Goal: Task Accomplishment & Management: Manage account settings

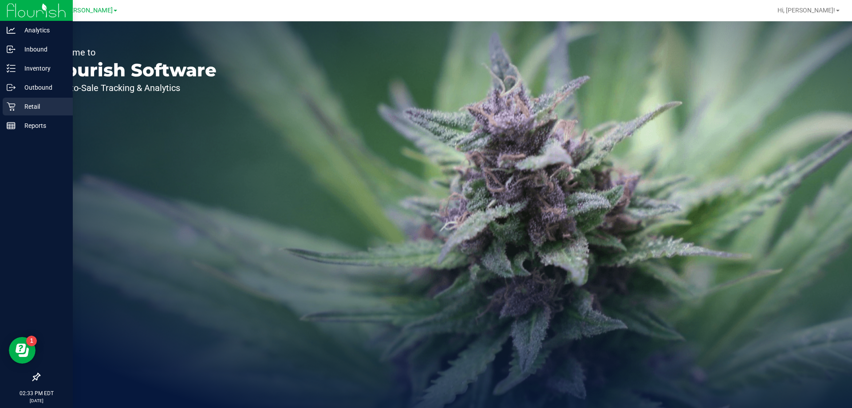
click at [39, 104] on p "Retail" at bounding box center [42, 106] width 53 height 11
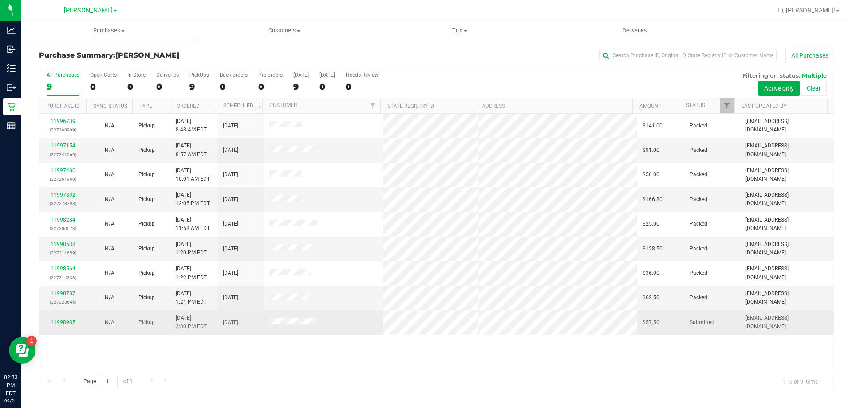
click at [65, 321] on link "11998985" at bounding box center [63, 322] width 25 height 6
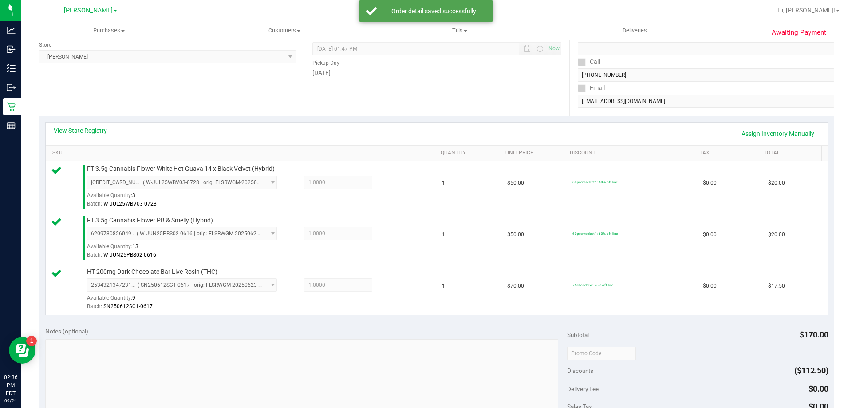
scroll to position [222, 0]
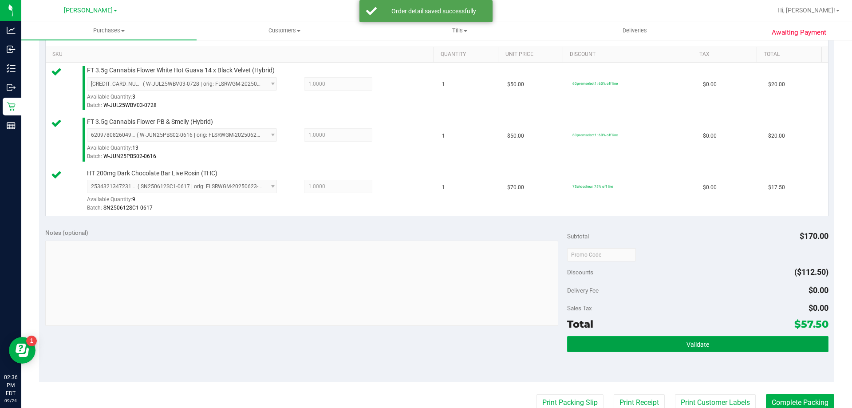
click at [674, 340] on button "Validate" at bounding box center [697, 344] width 261 height 16
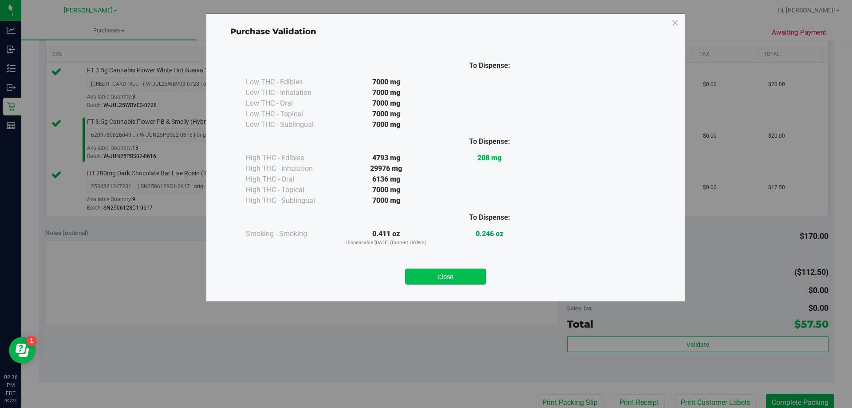
click at [436, 277] on button "Close" at bounding box center [445, 276] width 81 height 16
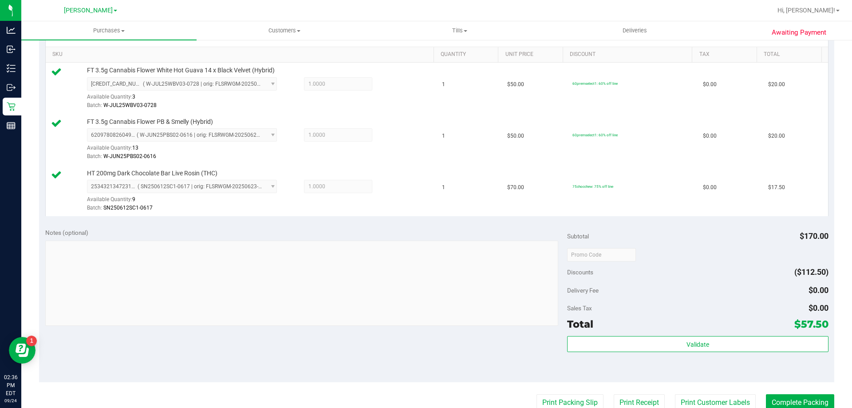
scroll to position [310, 0]
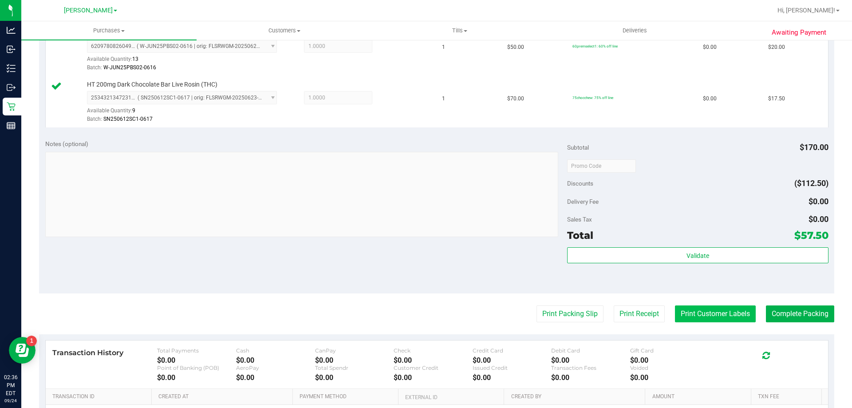
click at [681, 307] on button "Print Customer Labels" at bounding box center [715, 313] width 81 height 17
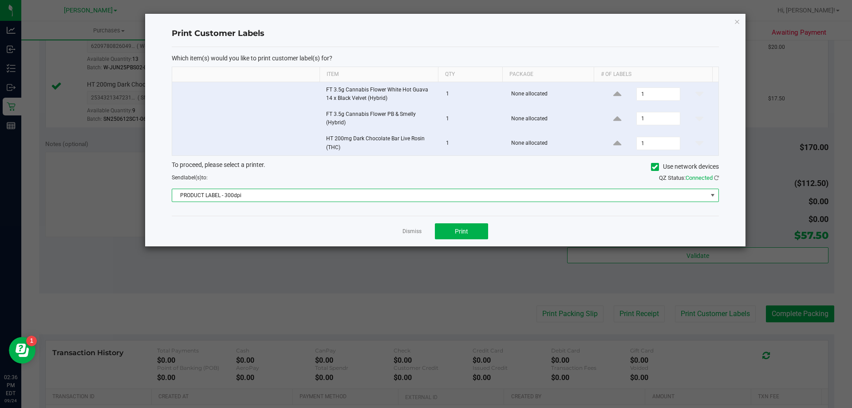
click at [446, 191] on span "PRODUCT LABEL - 300dpi" at bounding box center [439, 195] width 535 height 12
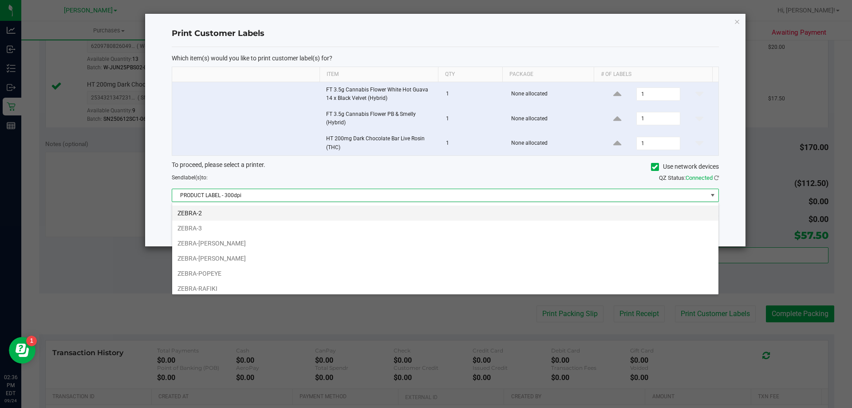
scroll to position [47, 0]
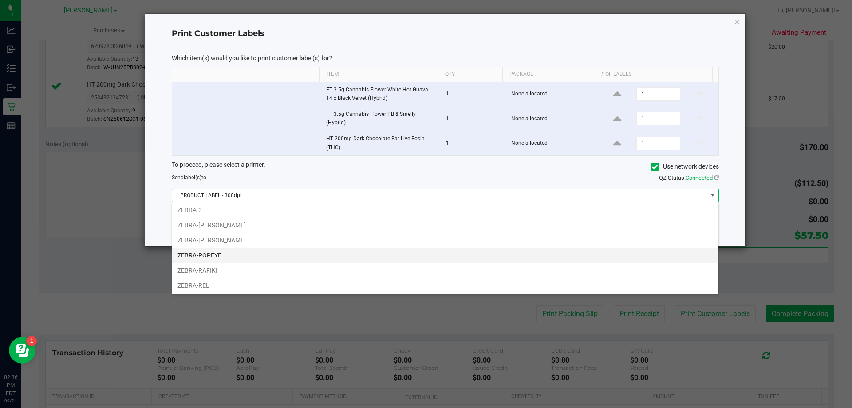
click at [387, 255] on li "ZEBRA-POPEYE" at bounding box center [445, 254] width 546 height 15
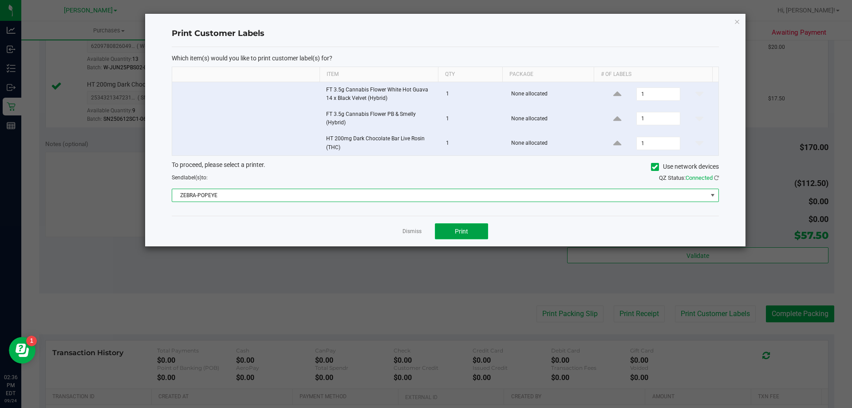
click at [461, 233] on span "Print" at bounding box center [461, 231] width 13 height 7
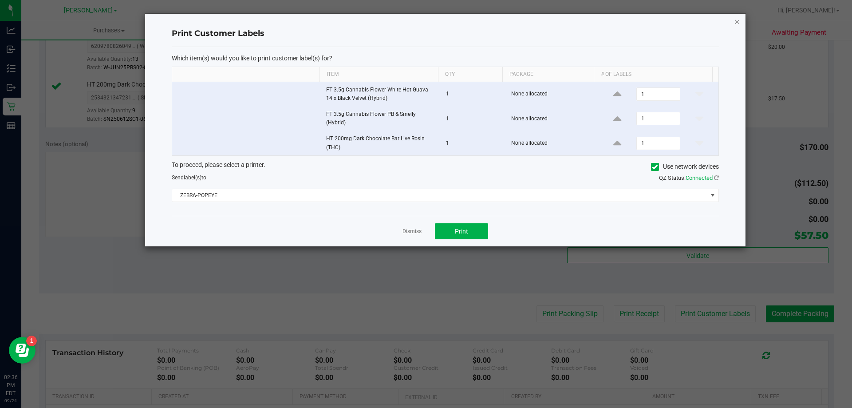
click at [737, 19] on icon "button" at bounding box center [737, 21] width 6 height 11
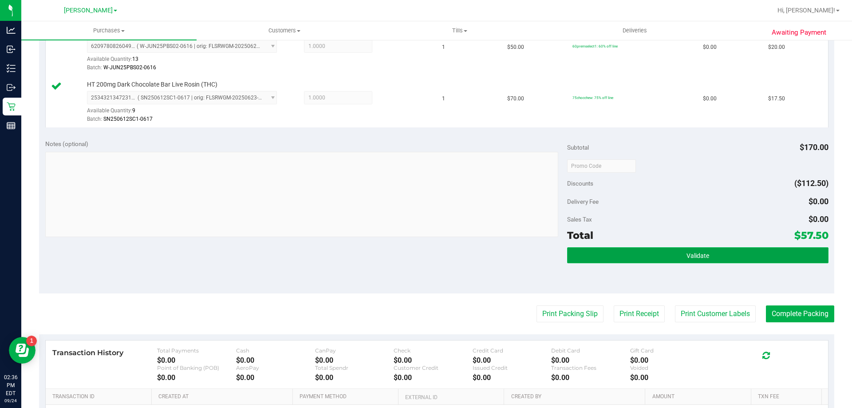
click at [697, 259] on button "Validate" at bounding box center [697, 255] width 261 height 16
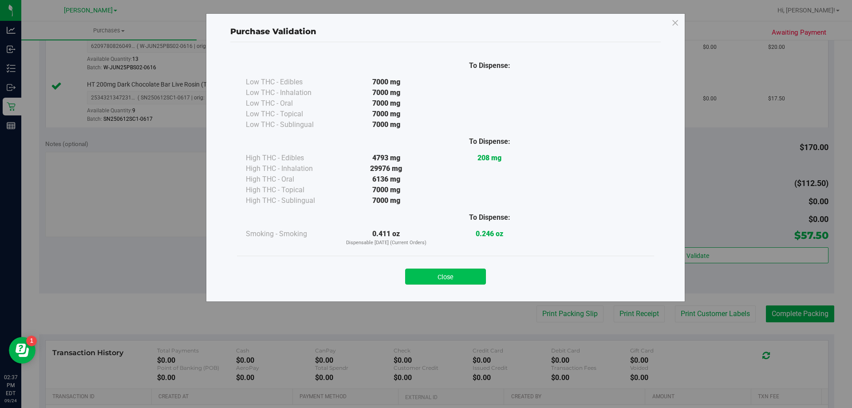
click at [426, 281] on button "Close" at bounding box center [445, 276] width 81 height 16
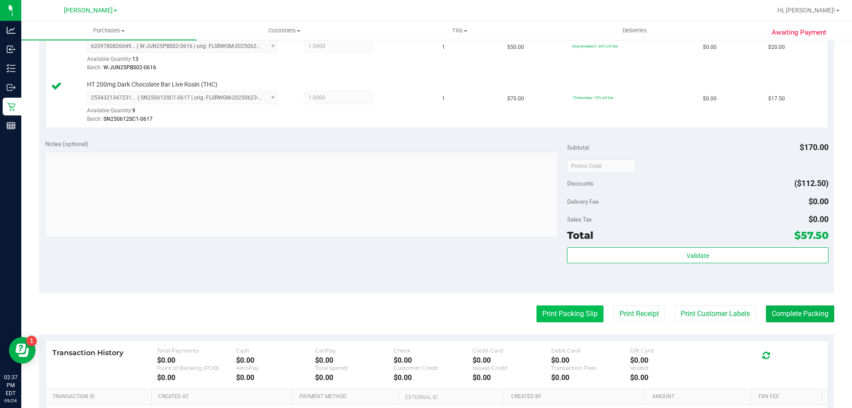
click at [538, 306] on button "Print Packing Slip" at bounding box center [569, 313] width 67 height 17
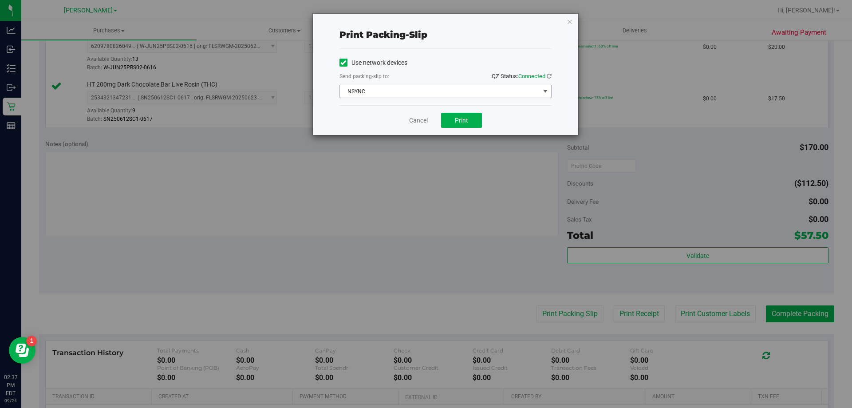
click at [417, 86] on span "NSYNC" at bounding box center [440, 91] width 200 height 12
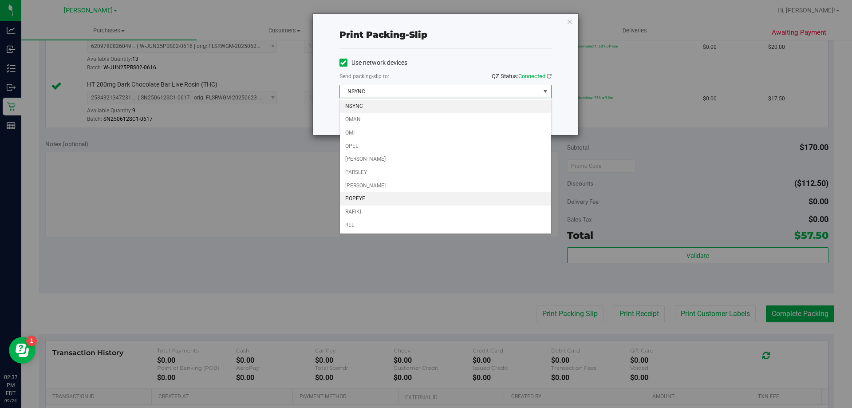
click at [414, 199] on li "POPEYE" at bounding box center [445, 198] width 211 height 13
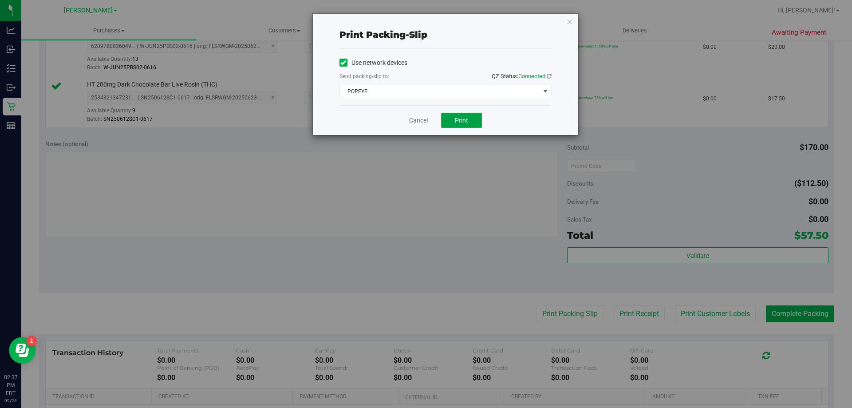
click at [467, 121] on span "Print" at bounding box center [461, 120] width 13 height 7
click at [568, 23] on icon "button" at bounding box center [569, 21] width 6 height 11
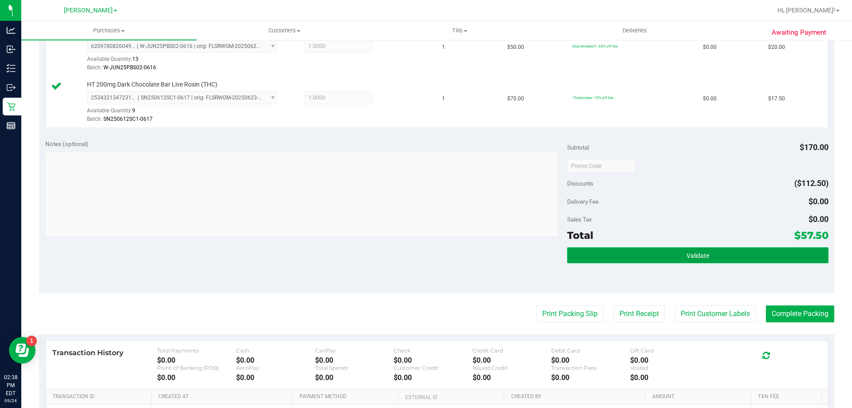
click at [706, 256] on button "Validate" at bounding box center [697, 255] width 261 height 16
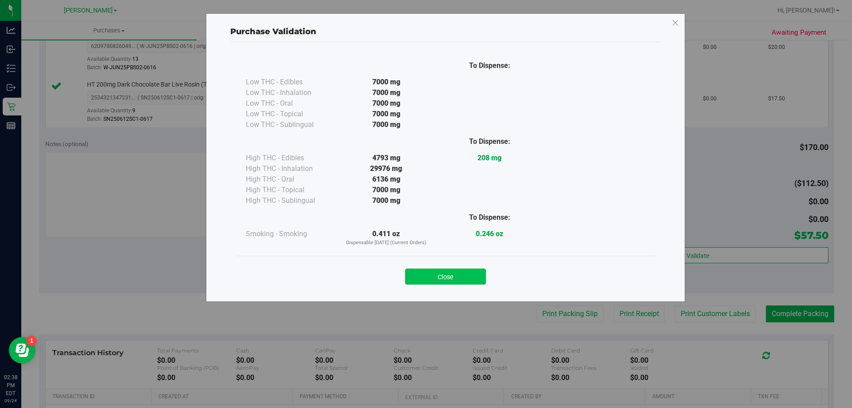
click at [464, 272] on button "Close" at bounding box center [445, 276] width 81 height 16
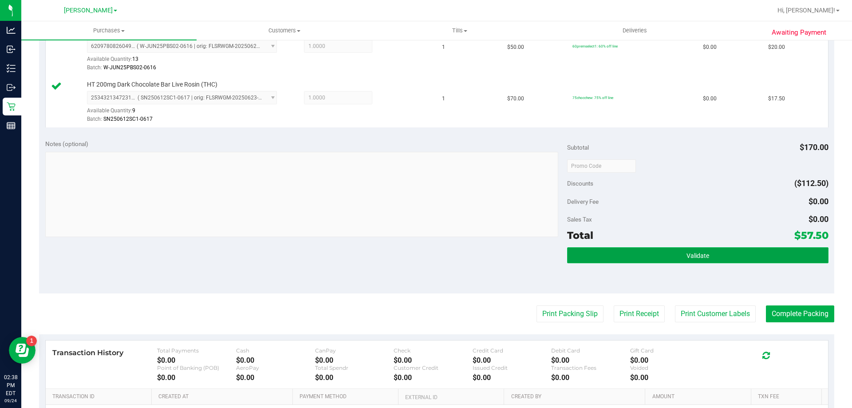
click at [655, 260] on button "Validate" at bounding box center [697, 255] width 261 height 16
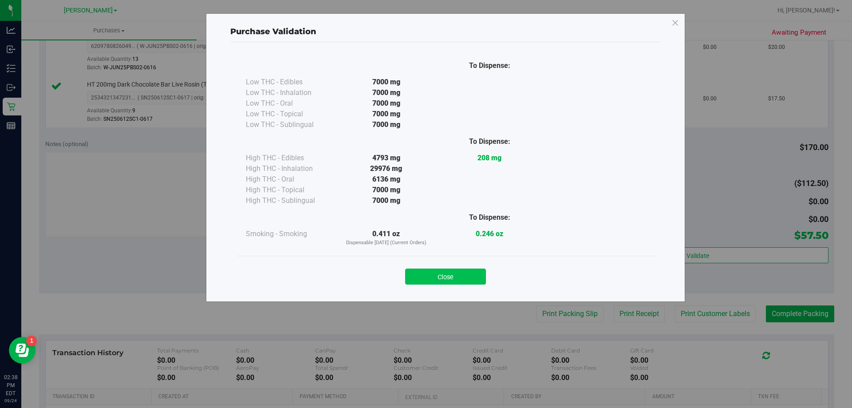
click at [459, 270] on button "Close" at bounding box center [445, 276] width 81 height 16
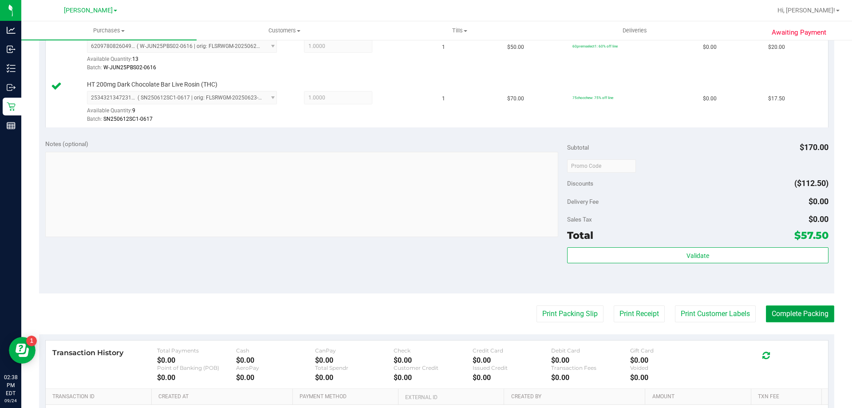
click at [798, 314] on button "Complete Packing" at bounding box center [800, 313] width 68 height 17
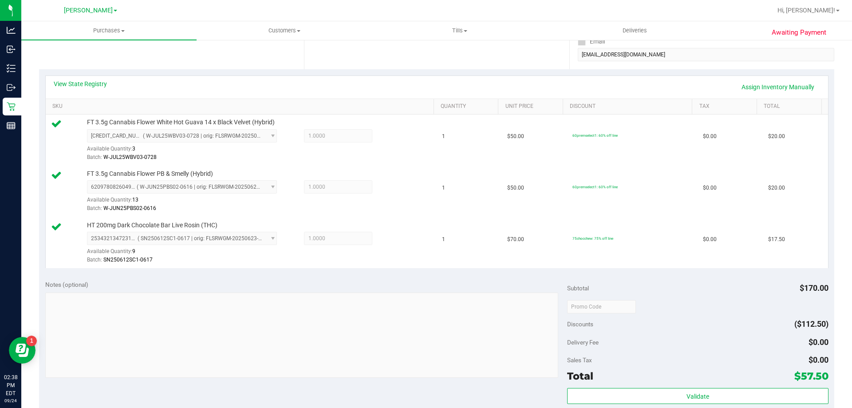
scroll to position [0, 0]
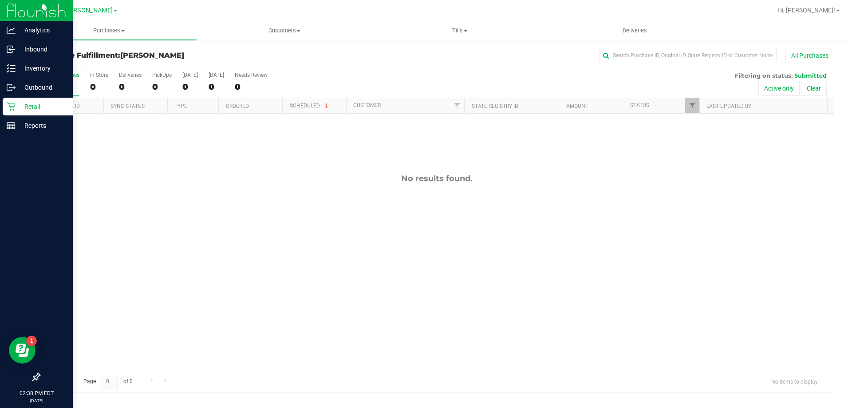
click at [7, 104] on icon at bounding box center [11, 106] width 9 height 9
